Goal: Task Accomplishment & Management: Manage account settings

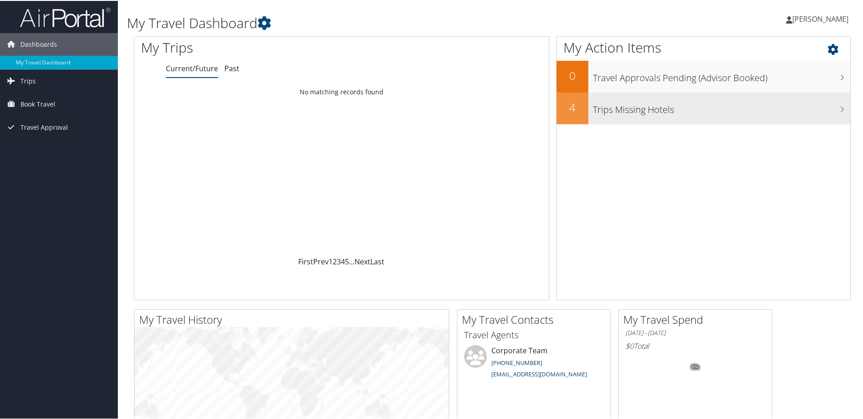
click at [652, 116] on div "Trips Missing Hotels" at bounding box center [719, 108] width 262 height 32
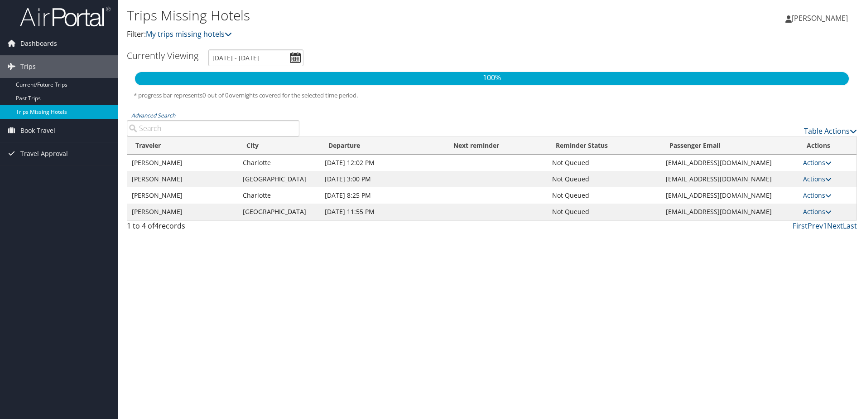
click at [35, 111] on link "Trips Missing Hotels" at bounding box center [59, 112] width 118 height 14
click at [31, 151] on span "Travel Approval" at bounding box center [44, 153] width 48 height 23
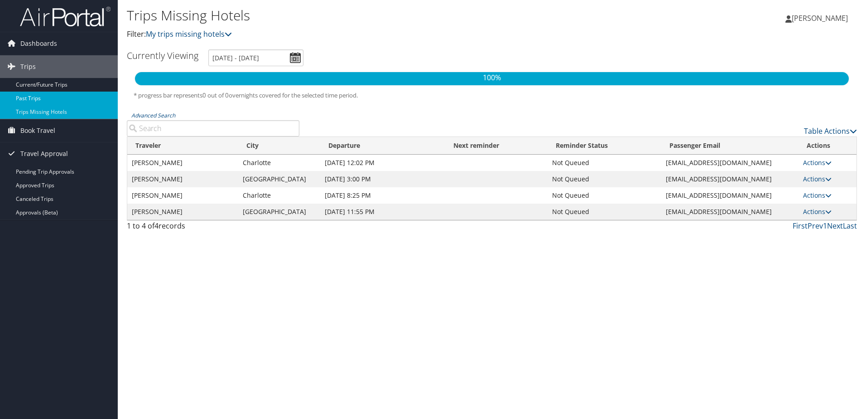
click at [44, 97] on link "Past Trips" at bounding box center [59, 99] width 118 height 14
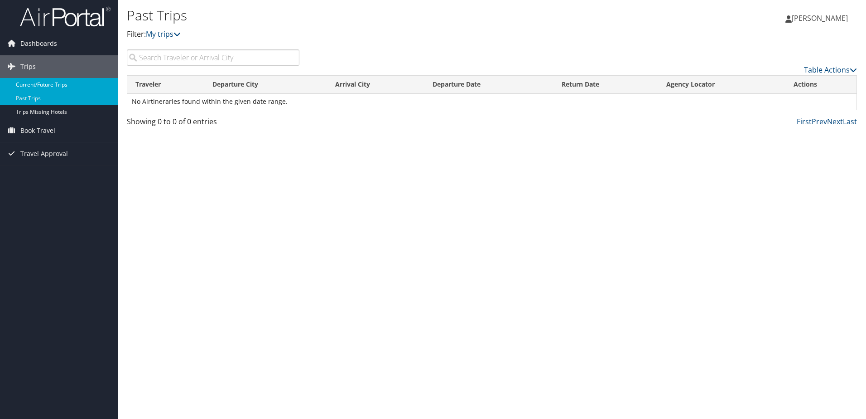
click at [50, 79] on link "Current/Future Trips" at bounding box center [59, 85] width 118 height 14
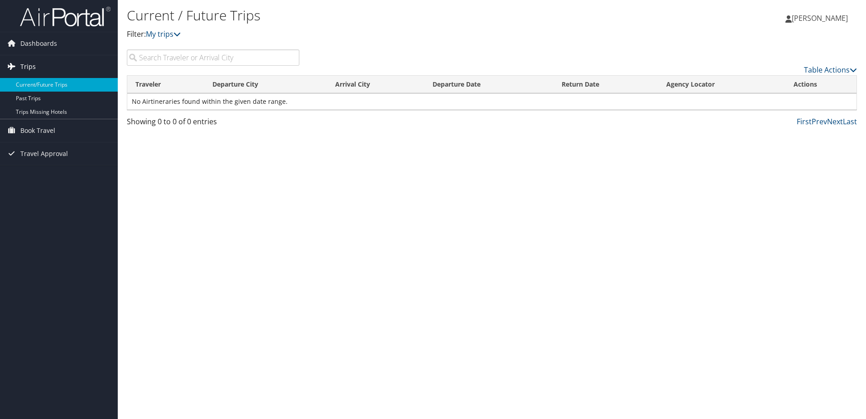
click at [39, 65] on link "Trips" at bounding box center [59, 66] width 118 height 23
click at [32, 86] on link "Current/Future Trips" at bounding box center [59, 85] width 118 height 14
click at [32, 71] on span "Trips" at bounding box center [27, 66] width 15 height 23
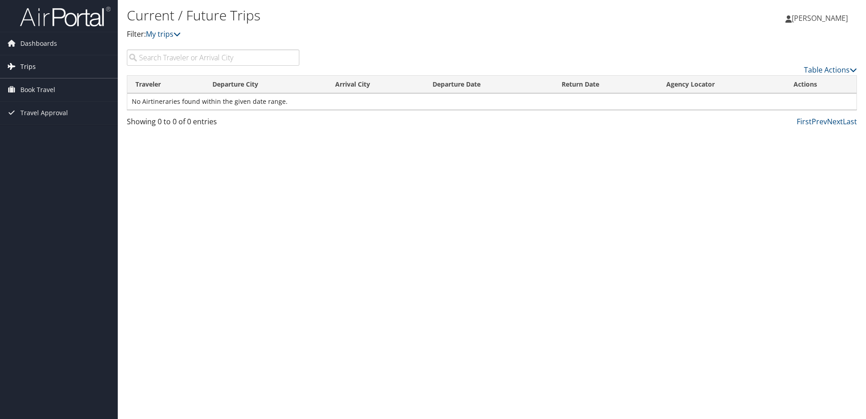
click at [32, 67] on span "Trips" at bounding box center [27, 66] width 15 height 23
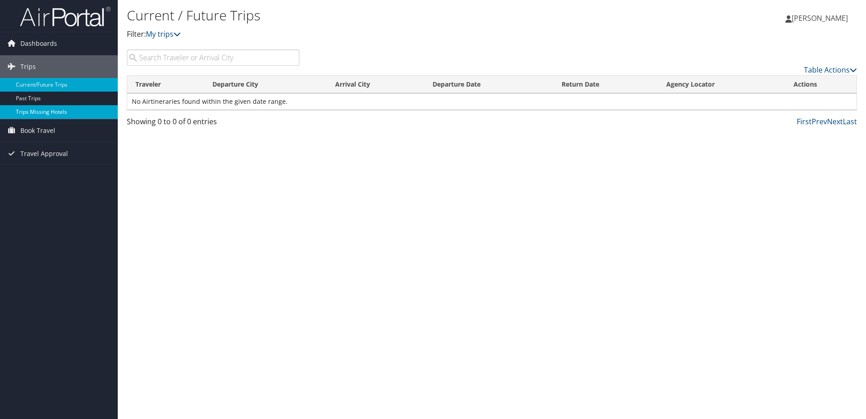
click at [39, 108] on link "Trips Missing Hotels" at bounding box center [59, 112] width 118 height 14
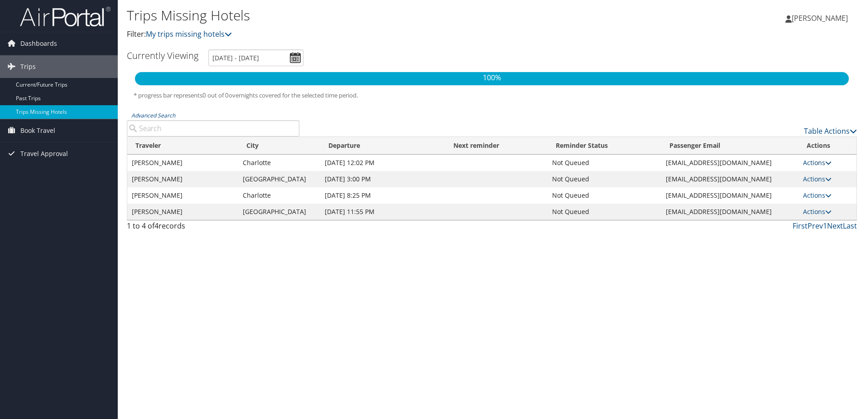
click at [820, 162] on link "Actions" at bounding box center [818, 162] width 29 height 9
click at [577, 385] on div "Trips Missing Hotels Filter: My trips missing hotels Seda Aydin Altinoluk Seda …" at bounding box center [492, 209] width 749 height 419
click at [38, 128] on span "Book Travel" at bounding box center [37, 130] width 35 height 23
click at [37, 146] on link "Agent Booking Request" at bounding box center [59, 149] width 118 height 14
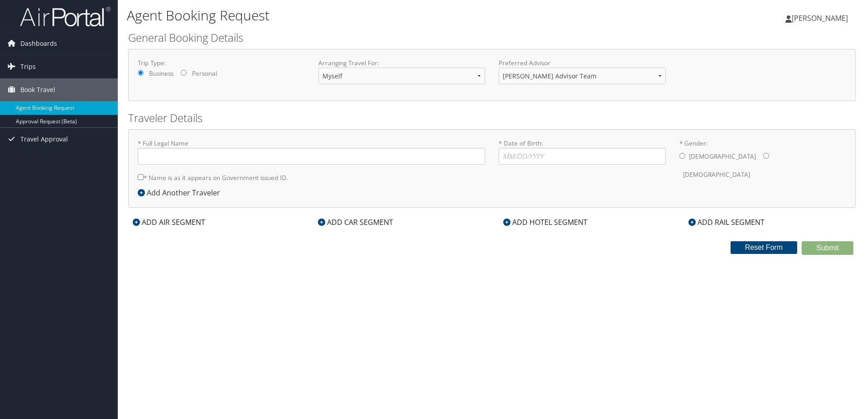
type input "[PERSON_NAME]"
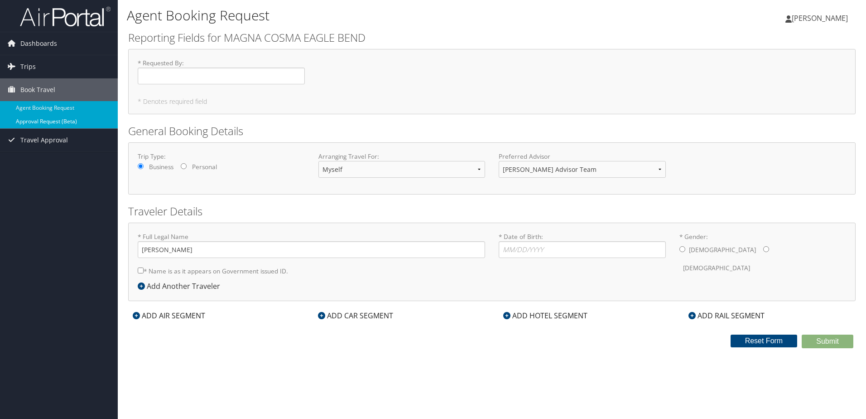
click at [45, 118] on link "Approval Request (Beta)" at bounding box center [59, 122] width 118 height 14
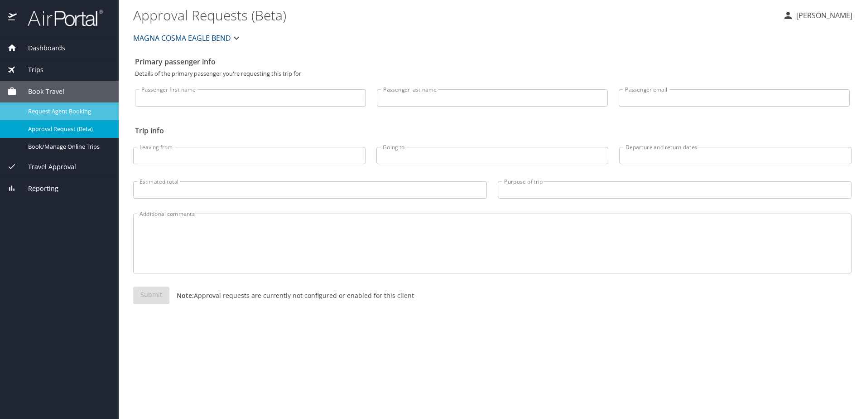
click at [42, 113] on span "Request Agent Booking" at bounding box center [68, 111] width 80 height 9
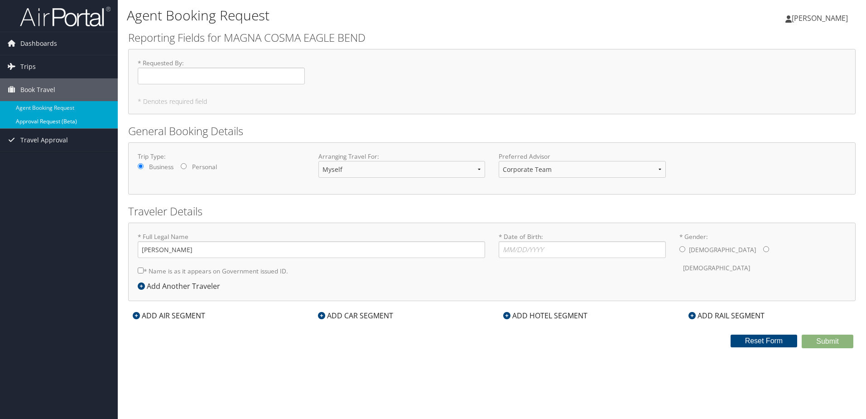
click at [51, 122] on link "Approval Request (Beta)" at bounding box center [59, 122] width 118 height 14
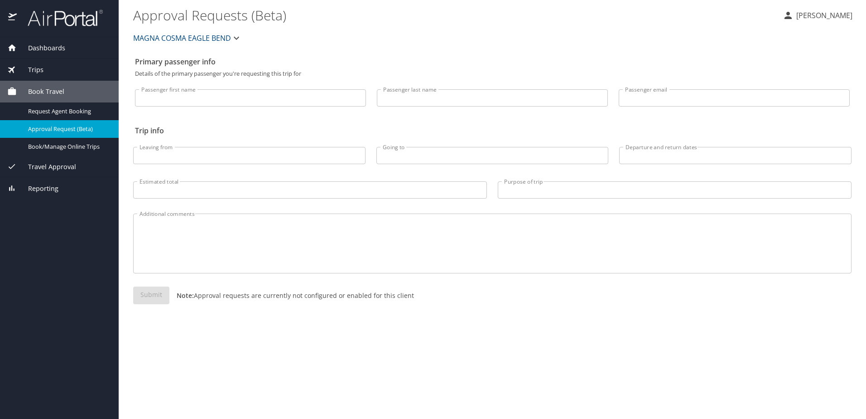
click at [61, 79] on div "Trips" at bounding box center [59, 70] width 119 height 22
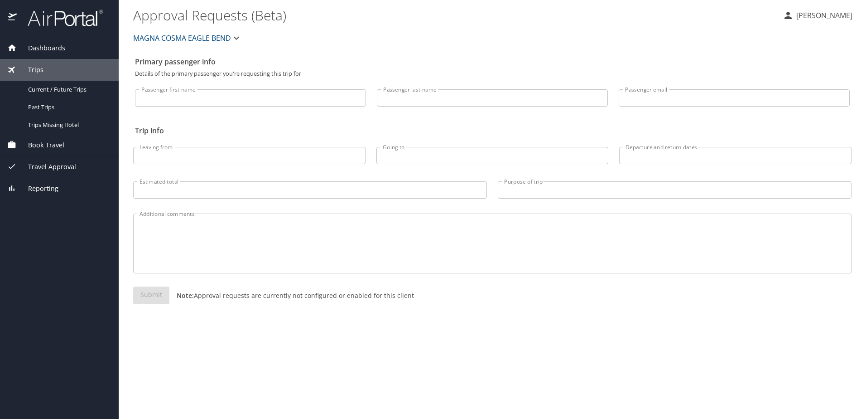
click at [60, 71] on div "Trips" at bounding box center [59, 70] width 104 height 10
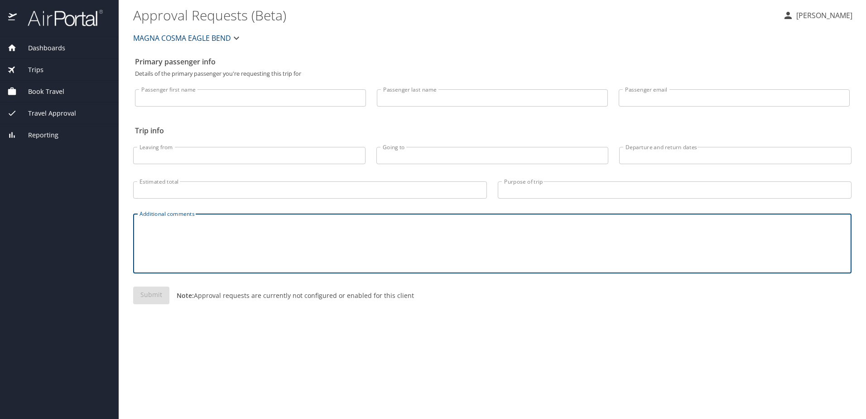
click at [747, 254] on textarea "Additional comments" at bounding box center [493, 243] width 706 height 43
click at [45, 66] on div "Trips" at bounding box center [59, 70] width 104 height 10
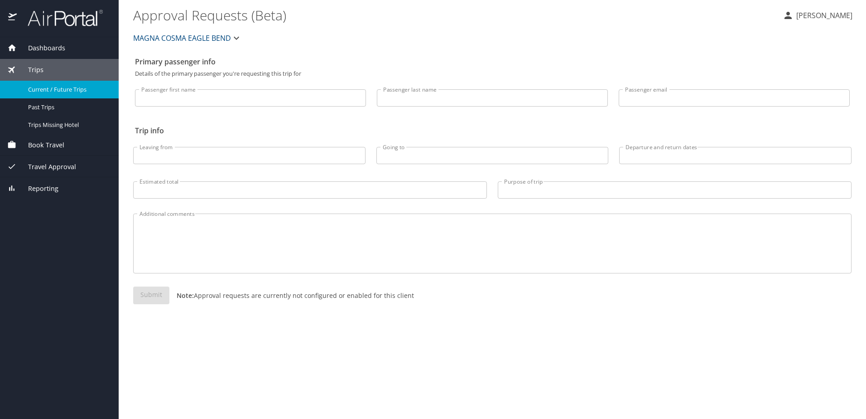
click at [49, 87] on span "Current / Future Trips" at bounding box center [68, 89] width 80 height 9
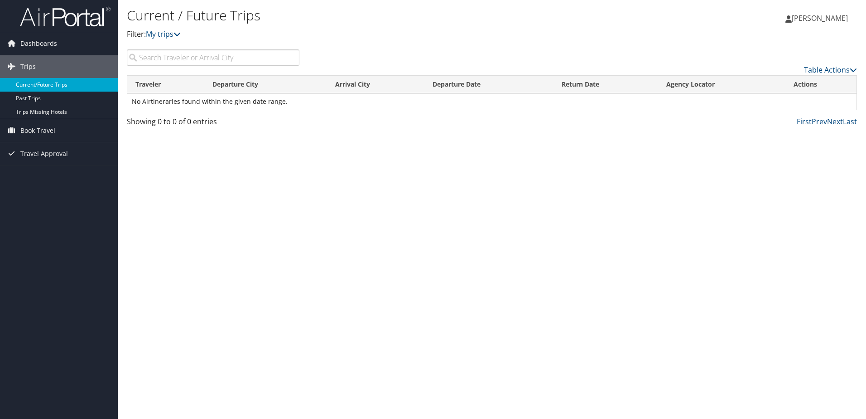
click at [48, 87] on link "Current/Future Trips" at bounding box center [59, 85] width 118 height 14
click at [177, 35] on icon at bounding box center [177, 33] width 7 height 7
click at [822, 67] on link "Table Actions" at bounding box center [830, 70] width 53 height 10
click at [649, 202] on div at bounding box center [433, 209] width 866 height 419
click at [36, 112] on link "Trips Missing Hotels" at bounding box center [59, 112] width 118 height 14
